Goal: Task Accomplishment & Management: Manage account settings

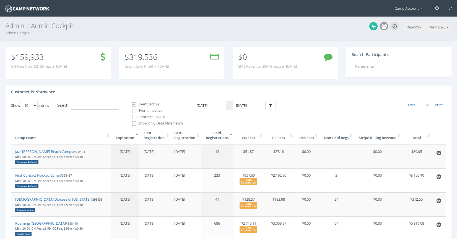
click at [114, 108] on input "Search:" at bounding box center [95, 105] width 48 height 9
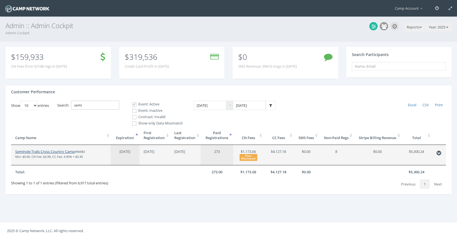
type input "semi"
click at [55, 152] on link "Seminole Trails Cross Country Camp" at bounding box center [44, 151] width 59 height 5
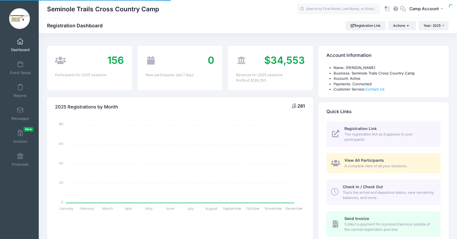
select select
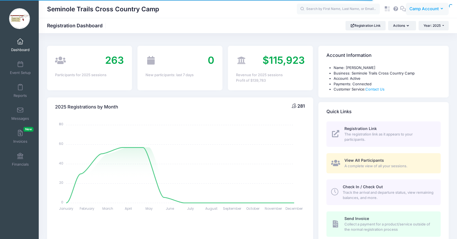
click at [420, 11] on span "Camp Account" at bounding box center [423, 9] width 29 height 6
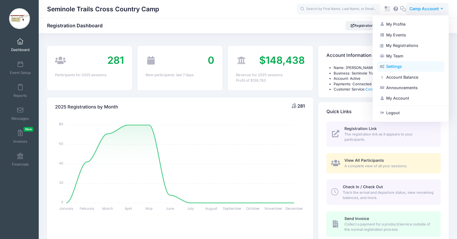
click at [404, 69] on link "Settings" at bounding box center [410, 66] width 67 height 11
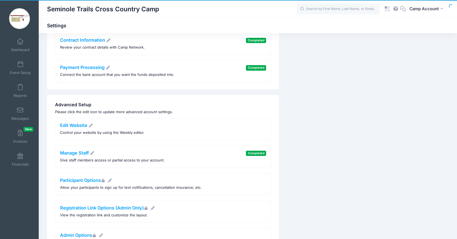
scroll to position [120, 0]
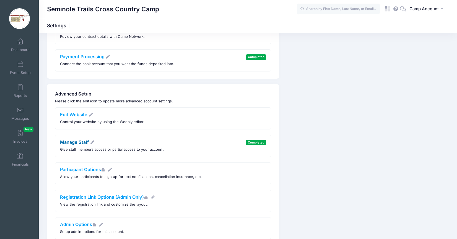
click at [82, 143] on link "Manage Staff" at bounding box center [77, 143] width 35 height 6
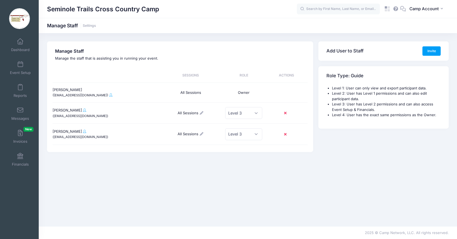
click at [84, 97] on div "[PERSON_NAME] ([EMAIL_ADDRESS][DOMAIN_NAME])" at bounding box center [106, 93] width 106 height 20
click at [109, 95] on span at bounding box center [110, 94] width 3 height 3
